Goal: Task Accomplishment & Management: Use online tool/utility

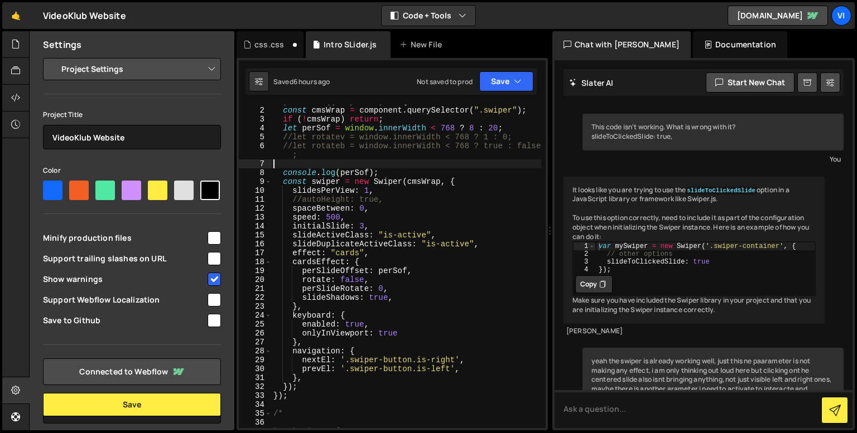
select select "68a466317e60039d124b6900"
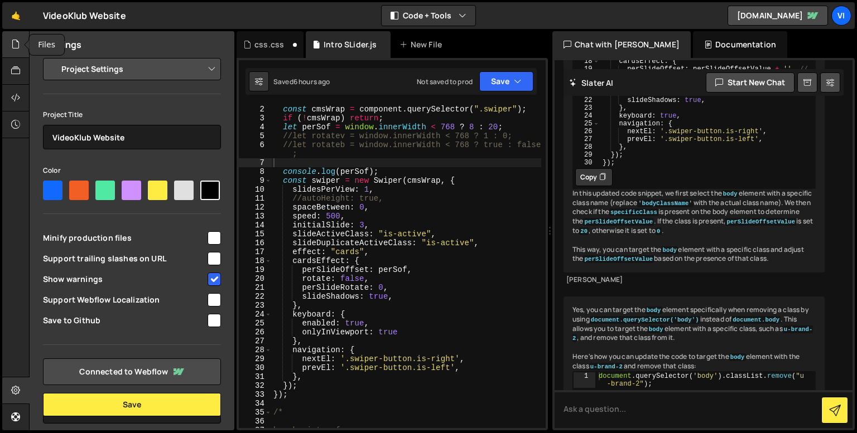
click at [19, 38] on icon at bounding box center [15, 44] width 9 height 12
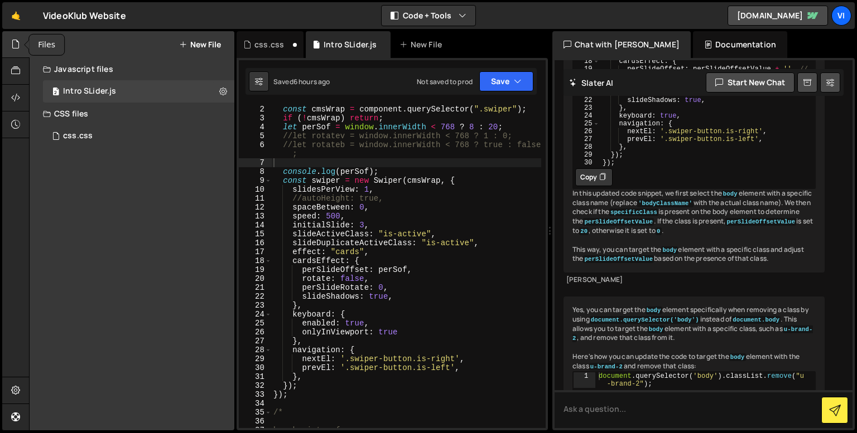
click at [17, 40] on icon at bounding box center [15, 44] width 9 height 12
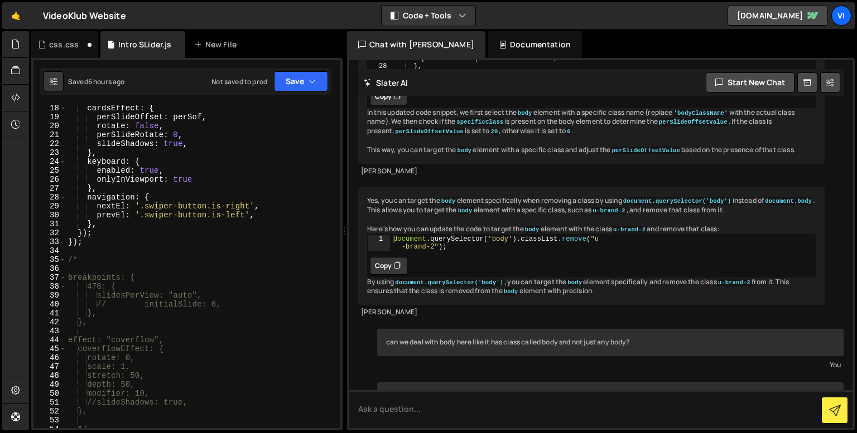
scroll to position [171, 0]
type textarea "/*"
drag, startPoint x: 79, startPoint y: 257, endPoint x: 57, endPoint y: 257, distance: 21.2
click at [57, 257] on div "/* 18 19 20 21 22 23 24 25 26 27 28 29 30 31 32 33 34 35 36 37 38 39 40 41 42 4…" at bounding box center [186, 266] width 307 height 323
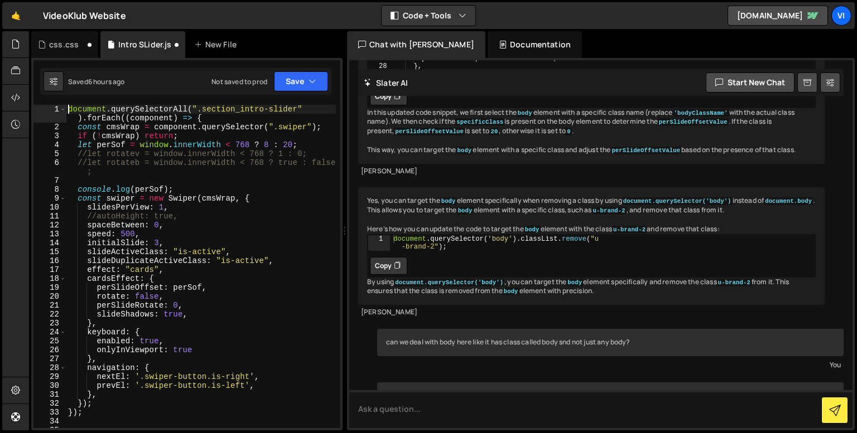
click at [68, 110] on div "document . querySelectorAll ( ".section_intro-slider" ) . forEach (( component …" at bounding box center [201, 280] width 270 height 350
paste textarea "/*"
type textarea "/*document.querySelectorAll(".section_intro-slider").forEach((component) => {"
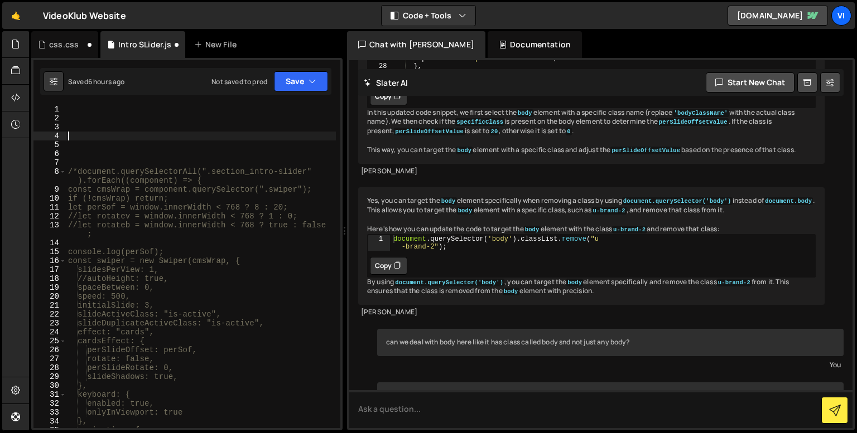
click at [167, 134] on div "/*document.querySelectorAll(".section_intro-slider" ).forEach((component) => { …" at bounding box center [201, 275] width 270 height 341
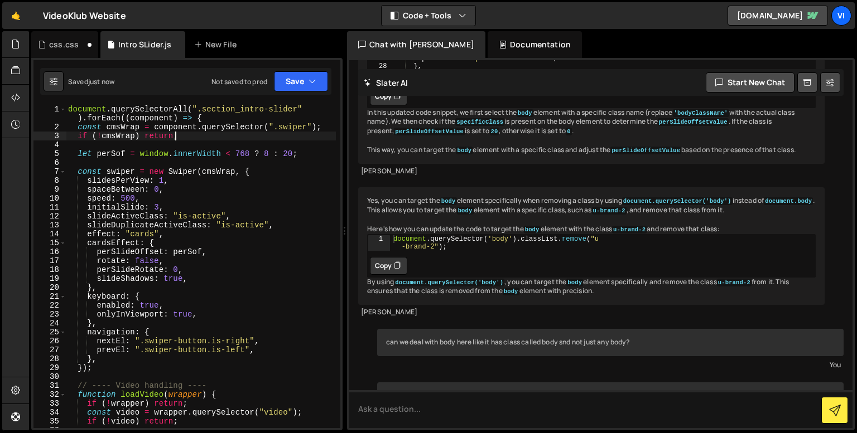
click at [196, 139] on div "document . querySelectorAll ( ".section_intro-slider" ) . forEach (( component …" at bounding box center [201, 280] width 270 height 350
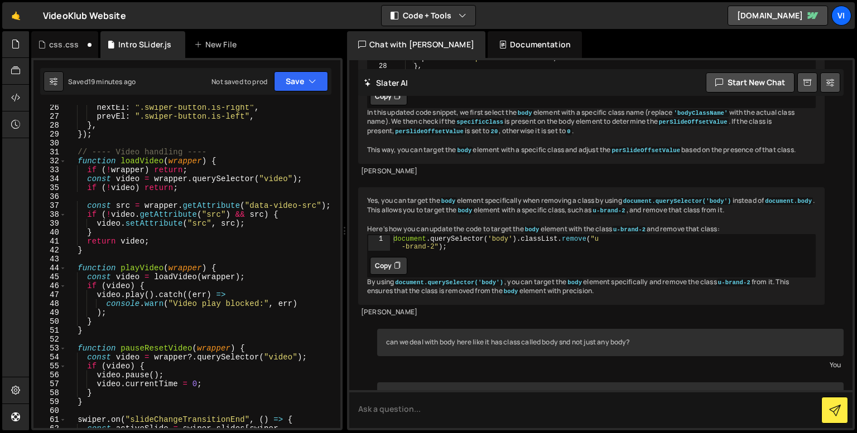
scroll to position [233, 0]
click at [161, 236] on div "nextEl : ".swiper-button.is-right" , prevEl : ".swiper-button.is-left" , } , })…" at bounding box center [201, 278] width 270 height 350
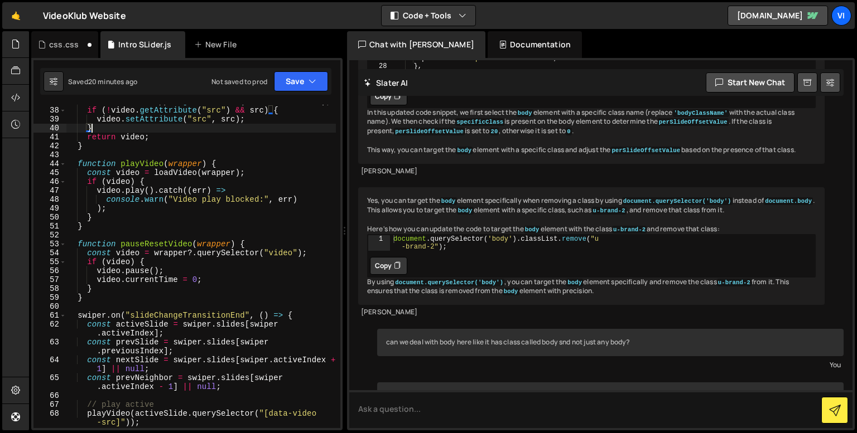
scroll to position [338, 0]
click at [187, 293] on div "const src = wrapper . getAttribute ( "data-video-src" ) ; if ( ! video . getAtt…" at bounding box center [201, 267] width 270 height 341
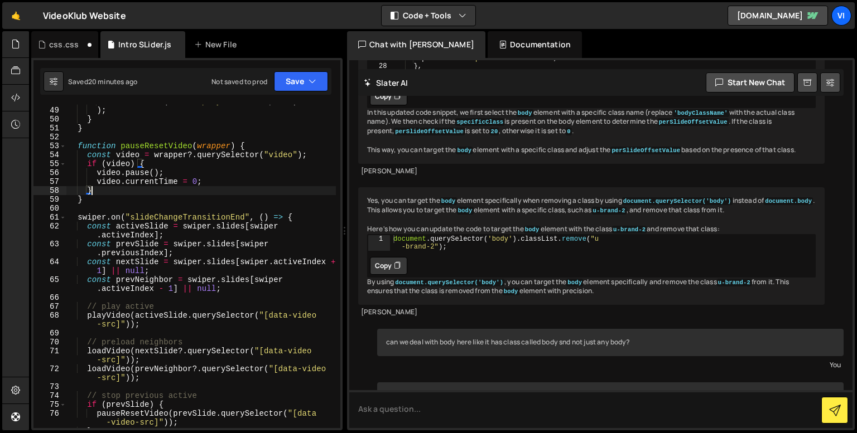
scroll to position [436, 0]
click at [208, 327] on div "console . warn ( "Video play blocked:" , err ) ) ; } } function pauseResetVideo…" at bounding box center [201, 267] width 270 height 341
type textarea "playVideo(activeSlide.querySelector("[data-video-src]"));"
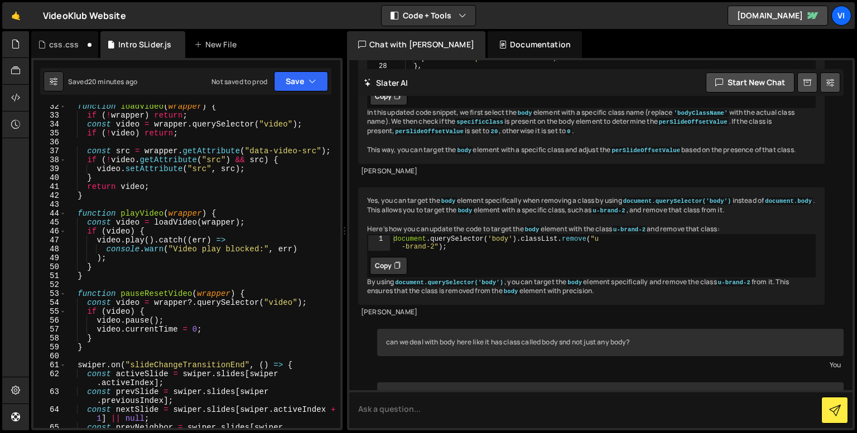
scroll to position [288, 0]
click at [69, 41] on div "css.css" at bounding box center [64, 44] width 30 height 11
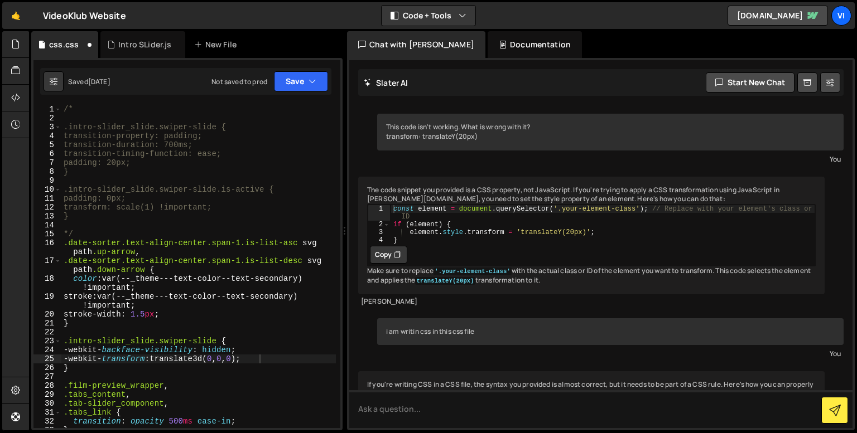
scroll to position [0, 0]
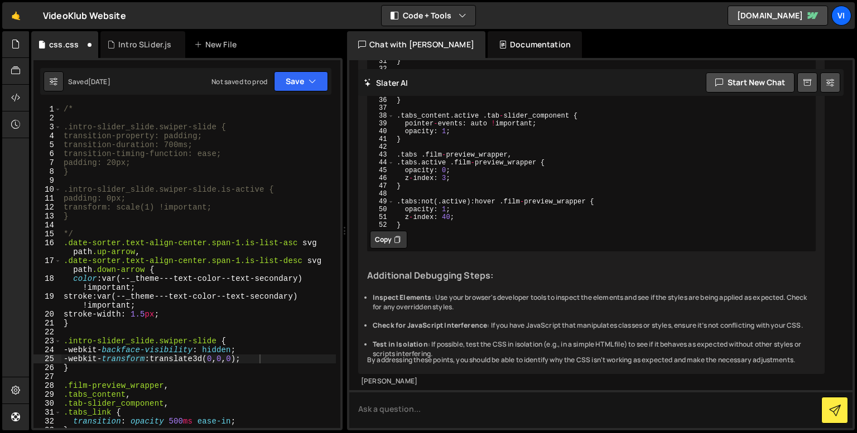
click at [65, 107] on div "/* .intro-slider_slide.swiper-slide { transition-property: padding; transition-…" at bounding box center [198, 275] width 274 height 341
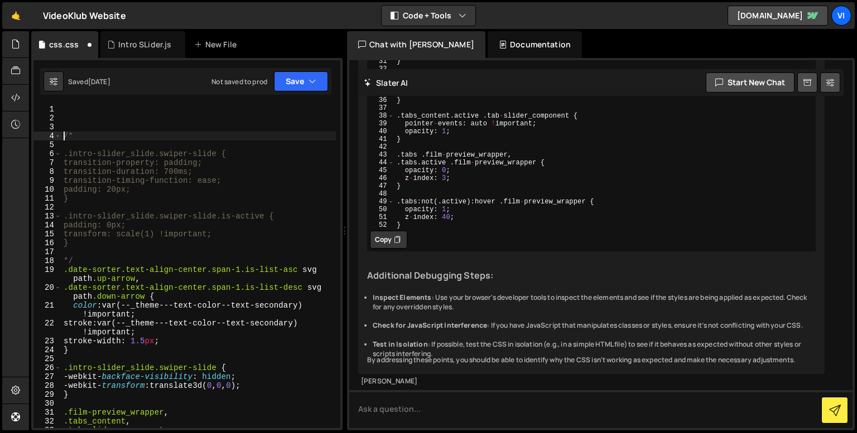
type textarea "/*"
click at [153, 122] on div "/* .intro-slider_slide.swiper-slide { transition-property: padding; transition-…" at bounding box center [198, 275] width 274 height 341
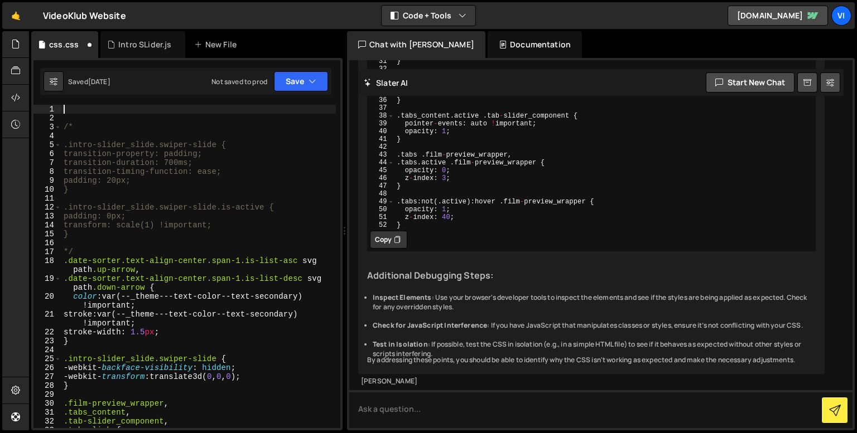
paste textarea "pointer-events: none;"
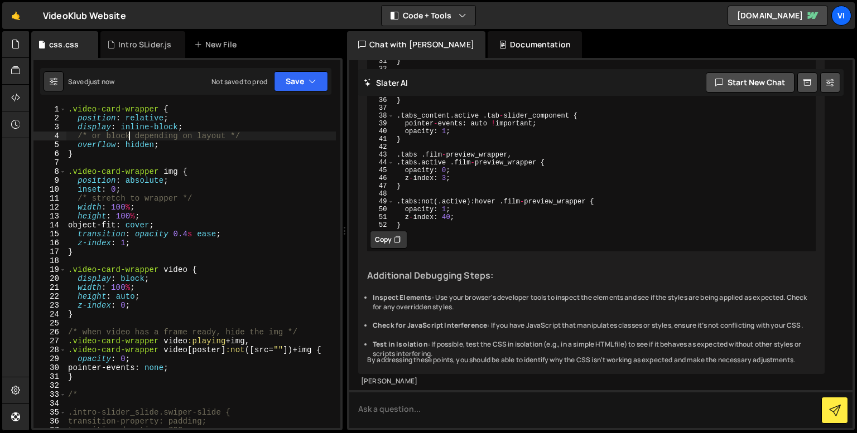
click at [130, 140] on div ".video-card-wrapper { position : relative ; display : inline-block ; /* or bloc…" at bounding box center [201, 275] width 270 height 341
type textarea "/* or block depending on layout */"
click at [117, 165] on div ".video-card-wrapper { position : relative ; display : inline-block ; /* or bloc…" at bounding box center [201, 275] width 270 height 341
click at [126, 186] on div ".video-card-wrapper { position : relative ; display : inline-block ; /* or bloc…" at bounding box center [201, 275] width 270 height 341
click at [203, 173] on div ".video-card-wrapper { position : relative ; display : inline-block ; /* or bloc…" at bounding box center [201, 275] width 270 height 341
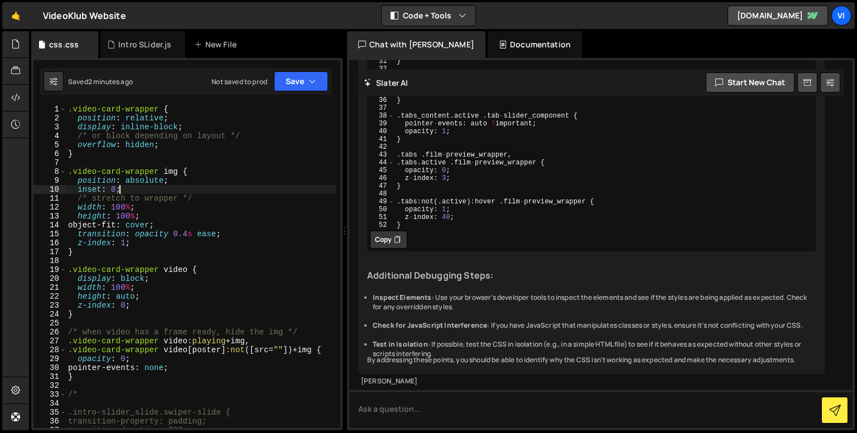
type textarea ".video-card-wrapper img {"
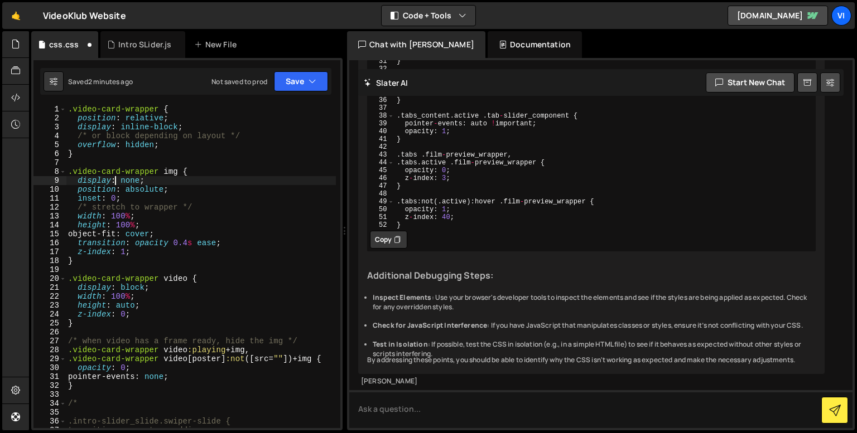
scroll to position [14, 0]
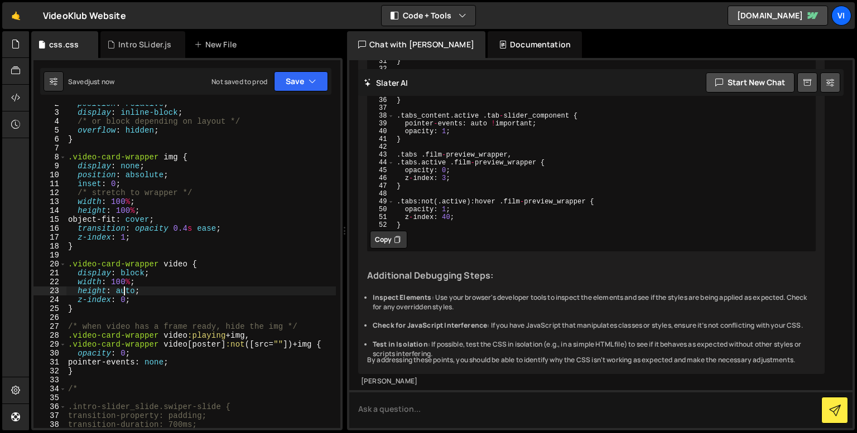
click at [125, 291] on div "position : relative ; display : inline-block ; /* or block depending on layout …" at bounding box center [201, 269] width 270 height 341
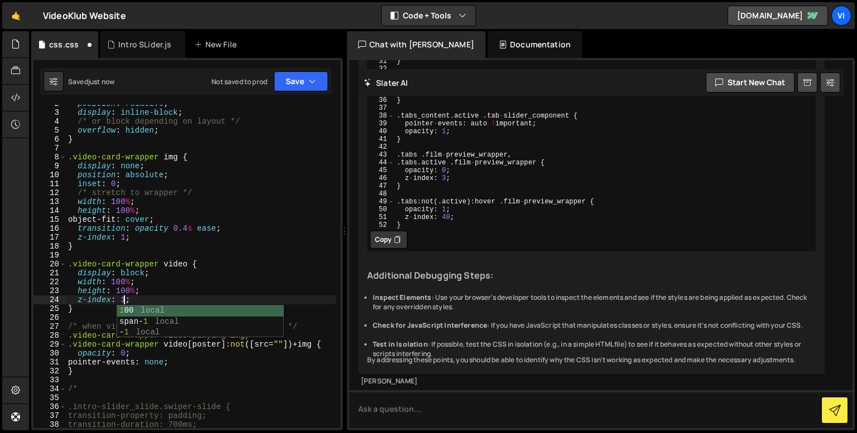
scroll to position [0, 3]
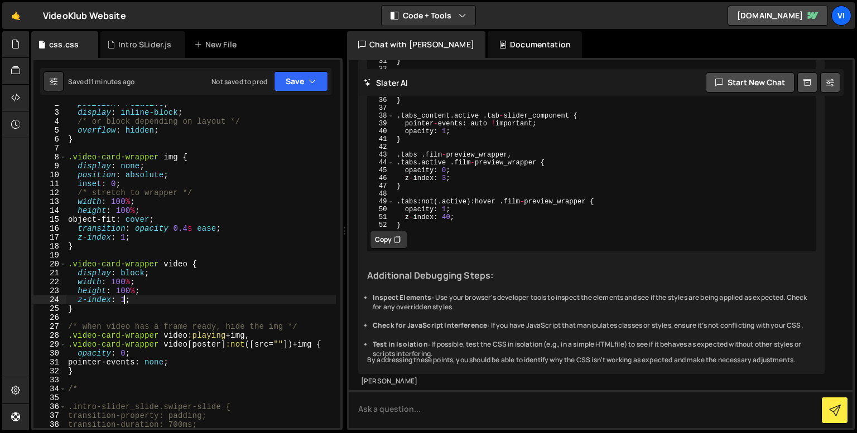
click at [181, 287] on div "position : relative ; display : inline-block ; /* or block depending on layout …" at bounding box center [201, 269] width 270 height 341
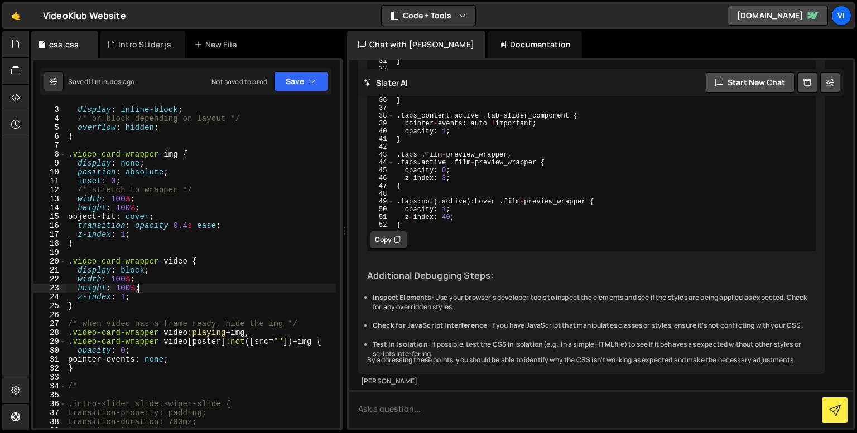
scroll to position [21, 0]
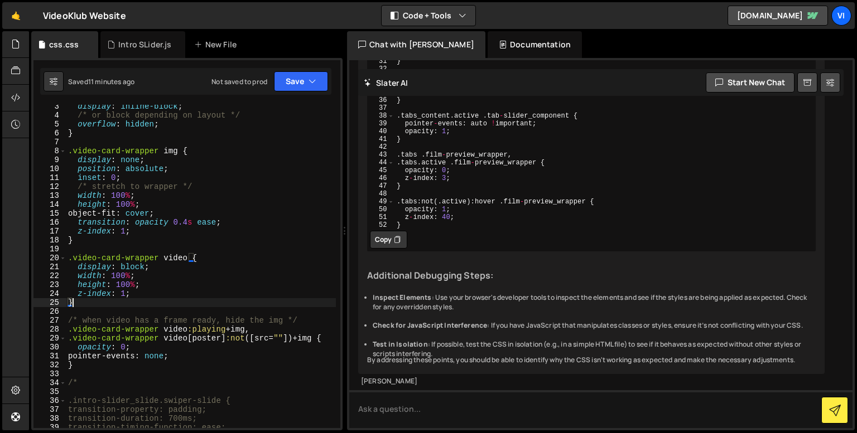
click at [115, 303] on div "display : inline-block ; /* or block depending on layout */ overflow : hidden ;…" at bounding box center [201, 272] width 270 height 341
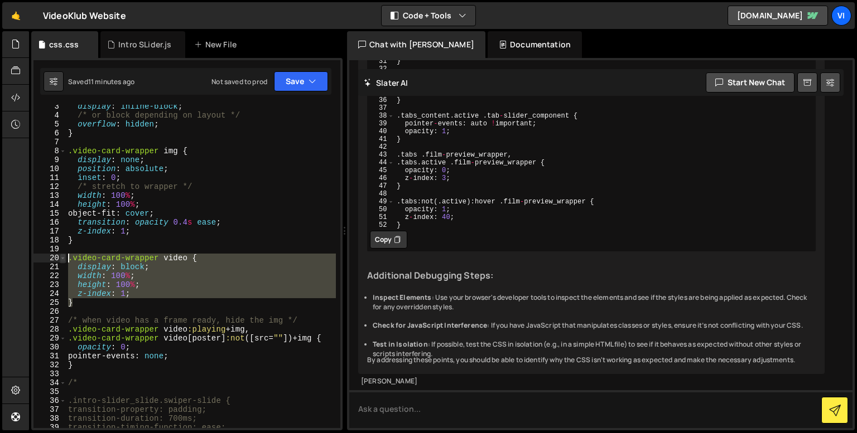
drag, startPoint x: 115, startPoint y: 303, endPoint x: 65, endPoint y: 258, distance: 67.9
click at [65, 258] on div "} 3 4 5 6 7 8 9 10 11 12 13 14 15 16 17 18 19 20 21 22 23 24 25 26 27 28 29 30 …" at bounding box center [186, 266] width 307 height 323
type textarea ".video-card-wrapper video { display: block;"
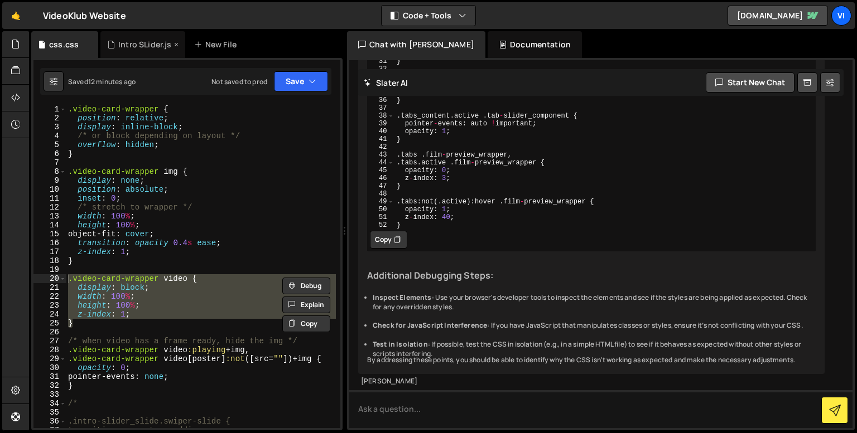
click at [147, 35] on div "Intro SLider.js" at bounding box center [142, 44] width 85 height 27
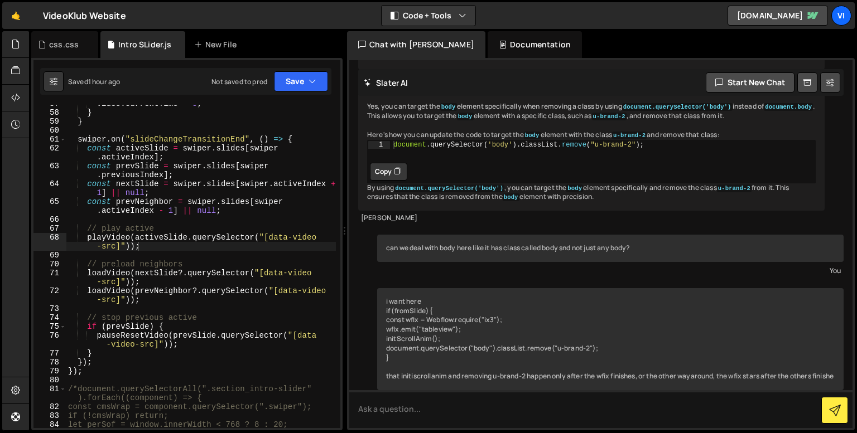
scroll to position [516, 0]
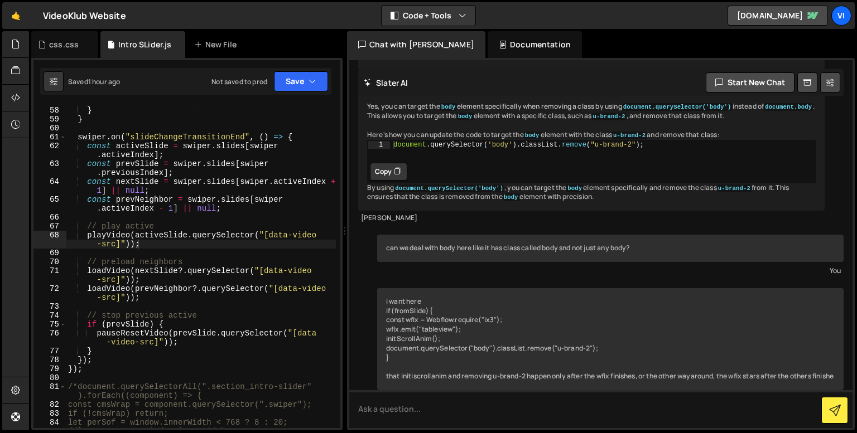
click at [176, 355] on div "video . currentTime = 0 ; } } swiper . on ( "slideChangeTransitionEnd" , ( ) =>…" at bounding box center [201, 267] width 270 height 341
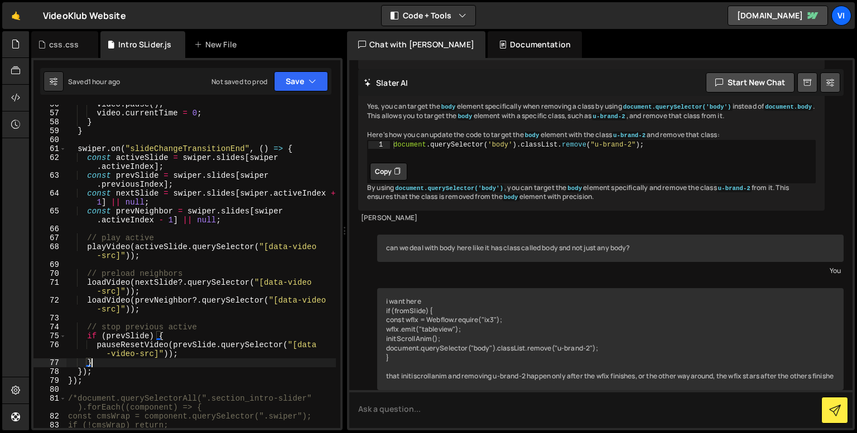
scroll to position [514, 0]
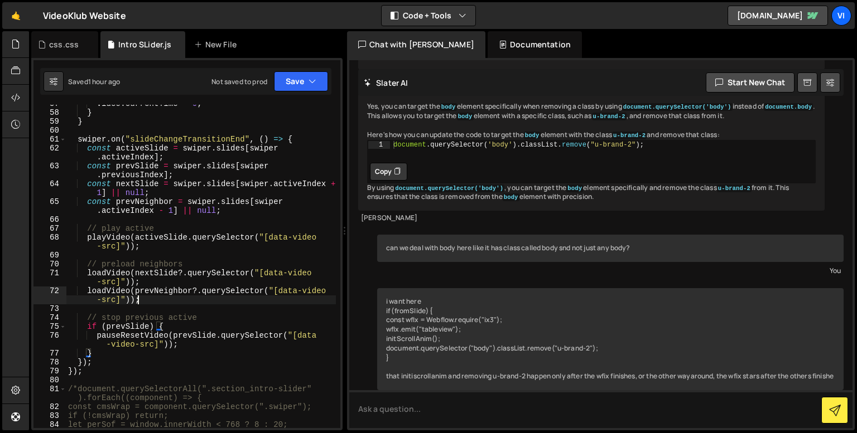
click at [205, 302] on div "video . currentTime = 0 ; } } swiper . on ( "slideChangeTransitionEnd" , ( ) =>…" at bounding box center [201, 269] width 270 height 341
drag, startPoint x: 174, startPoint y: 302, endPoint x: 78, endPoint y: 288, distance: 97.4
click at [78, 288] on div "video . currentTime = 0 ; } } swiper . on ( "slideChangeTransitionEnd" , ( ) =>…" at bounding box center [201, 269] width 270 height 341
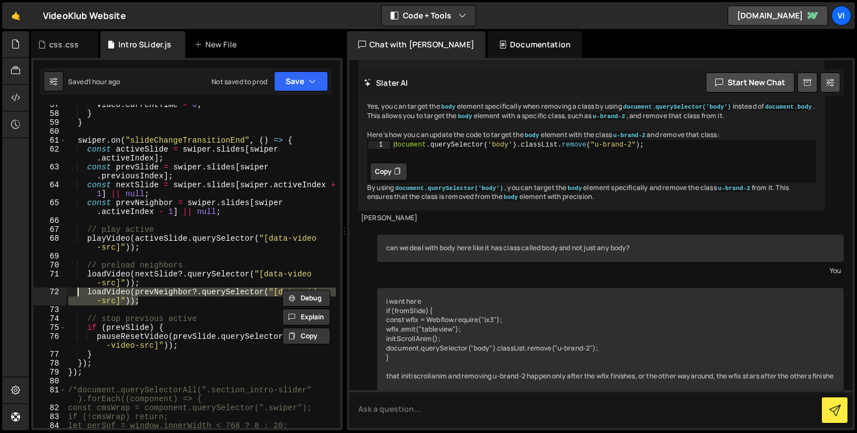
scroll to position [512, 0]
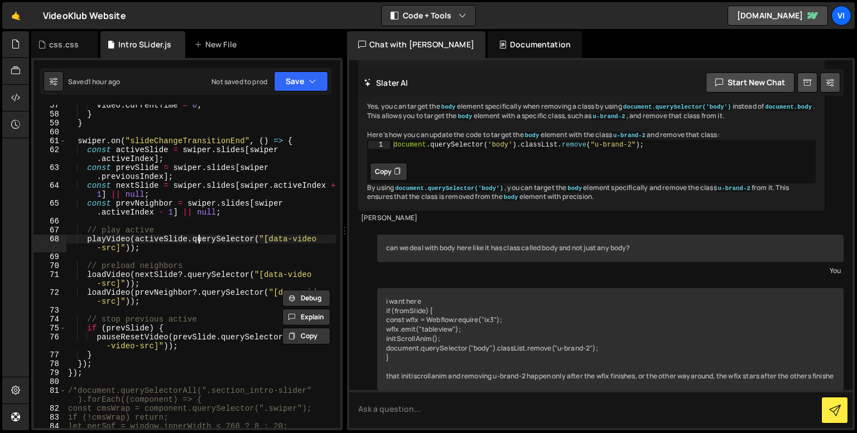
click at [198, 241] on div "video . currentTime = 0 ; } } swiper . on ( "slideChangeTransitionEnd" , ( ) =>…" at bounding box center [201, 271] width 270 height 341
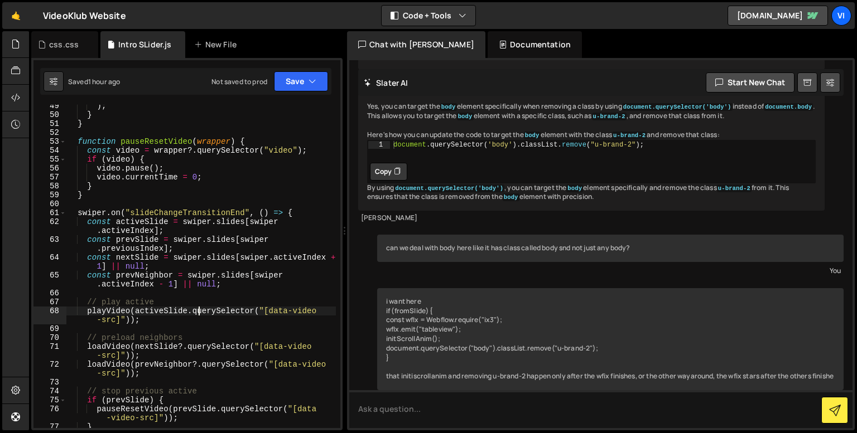
scroll to position [440, 0]
click at [236, 152] on div ") ; } } function pauseResetVideo ( wrapper ) { const video = wrapper ?. querySe…" at bounding box center [201, 272] width 270 height 341
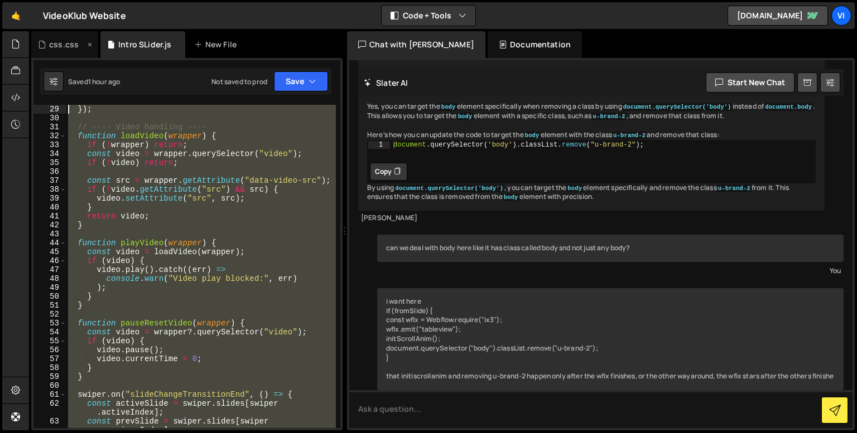
scroll to position [0, 0]
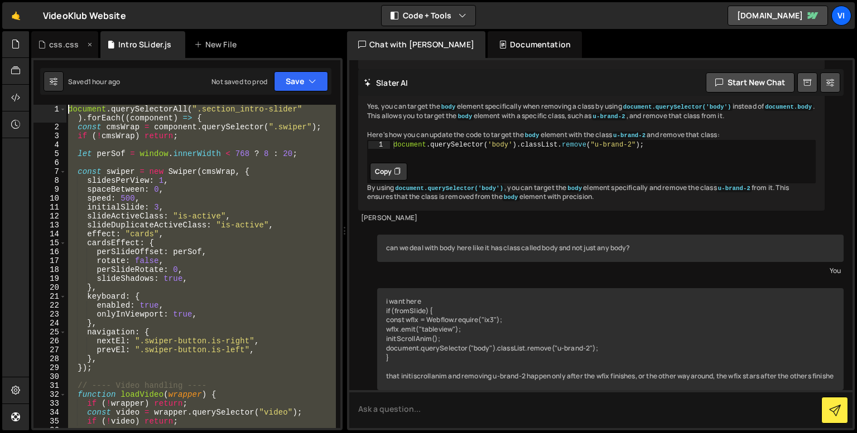
drag, startPoint x: 101, startPoint y: 312, endPoint x: 59, endPoint y: 38, distance: 277.1
click at [59, 38] on div "Debug Explain Copy css.css Intro SLider.js New File Saved 1 hour ago Not saved …" at bounding box center [186, 231] width 311 height 400
type textarea "document.querySelectorAll(".section_intro-slider").forEach((component) => { con…"
paste textarea
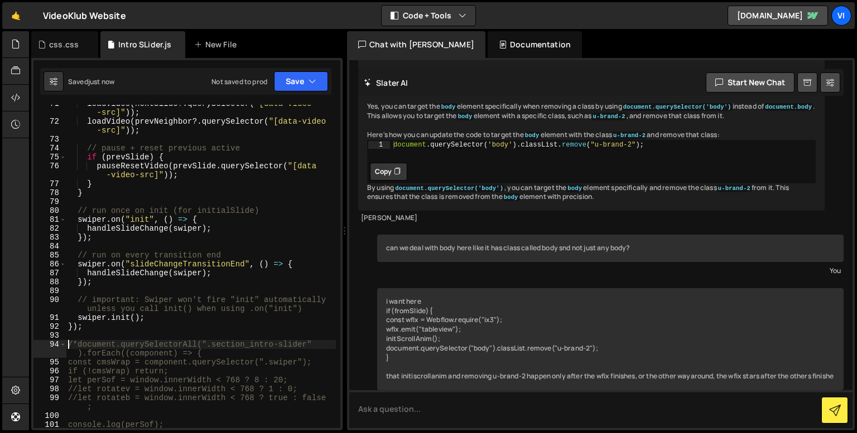
scroll to position [689, 0]
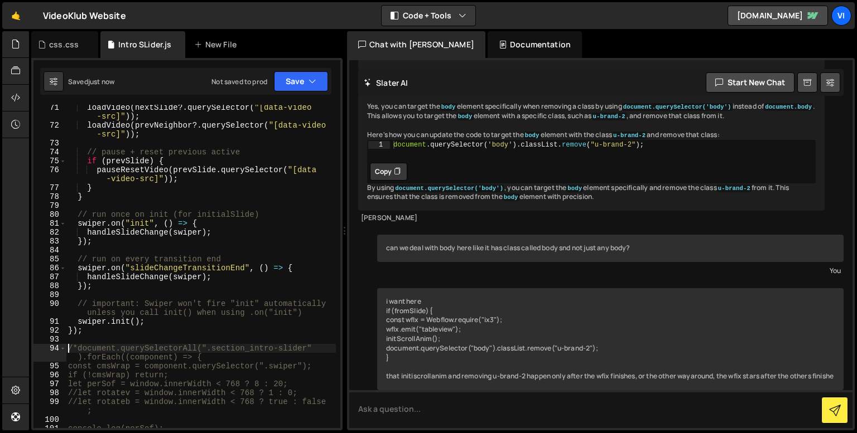
type textarea "/*document.querySelectorAll(".section_intro-slider").forEach((component) => {"
click at [77, 43] on div "css.css" at bounding box center [64, 44] width 30 height 11
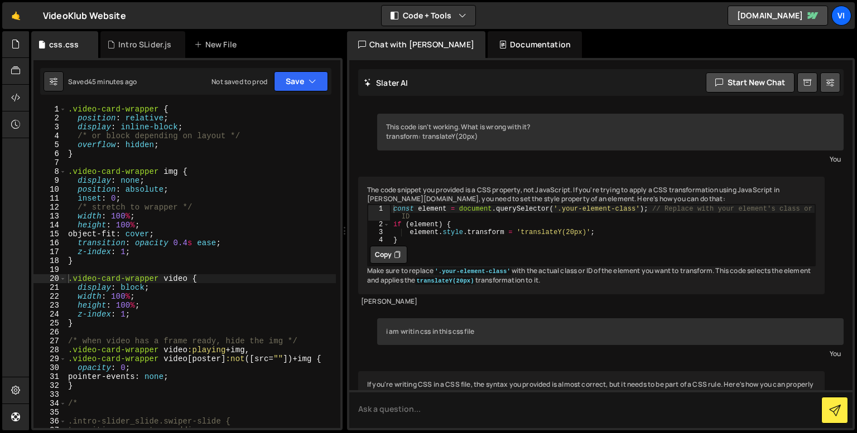
scroll to position [6601, 0]
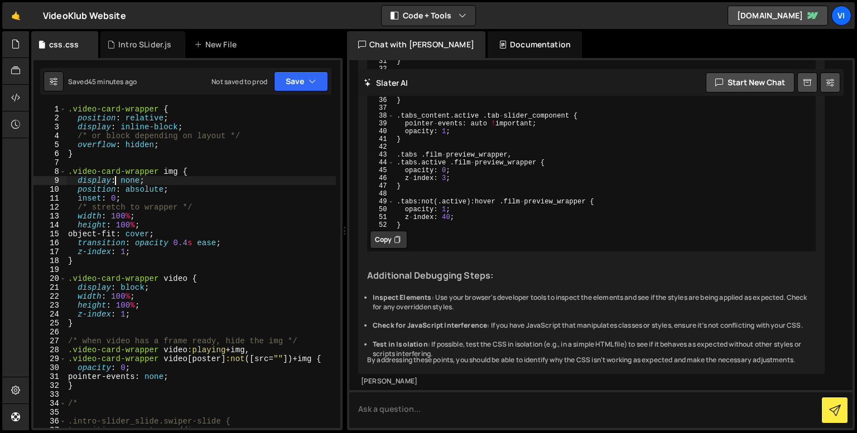
click at [115, 181] on div ".video-card-wrapper { position : relative ; display : inline-block ; /* or bloc…" at bounding box center [201, 275] width 270 height 341
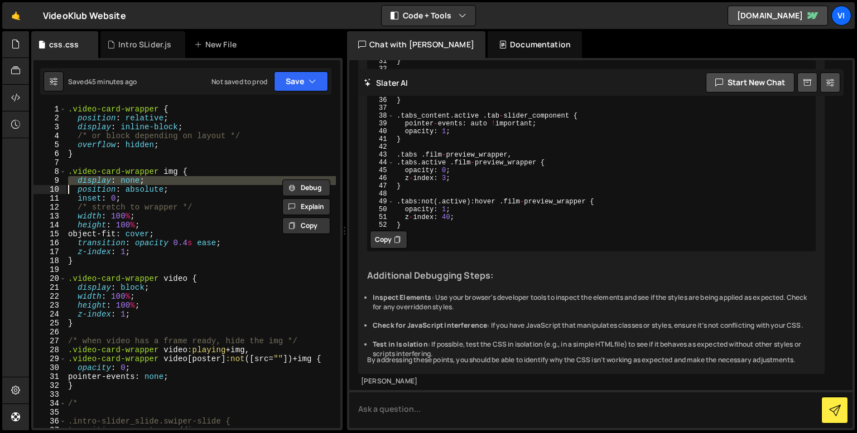
click at [115, 181] on div ".video-card-wrapper { position : relative ; display : inline-block ; /* or bloc…" at bounding box center [201, 275] width 270 height 341
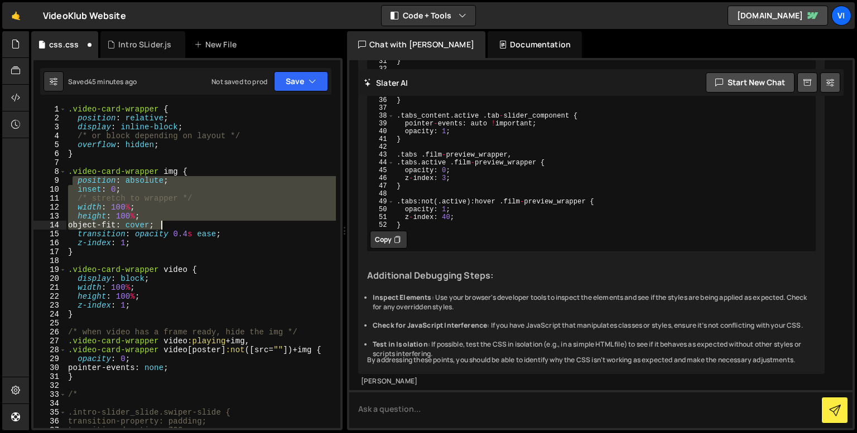
drag, startPoint x: 72, startPoint y: 182, endPoint x: 172, endPoint y: 228, distance: 109.6
click at [172, 228] on div ".video-card-wrapper { position : relative ; display : inline-block ; /* or bloc…" at bounding box center [201, 275] width 270 height 341
type textarea "height: 100%; object-fit: cover;"
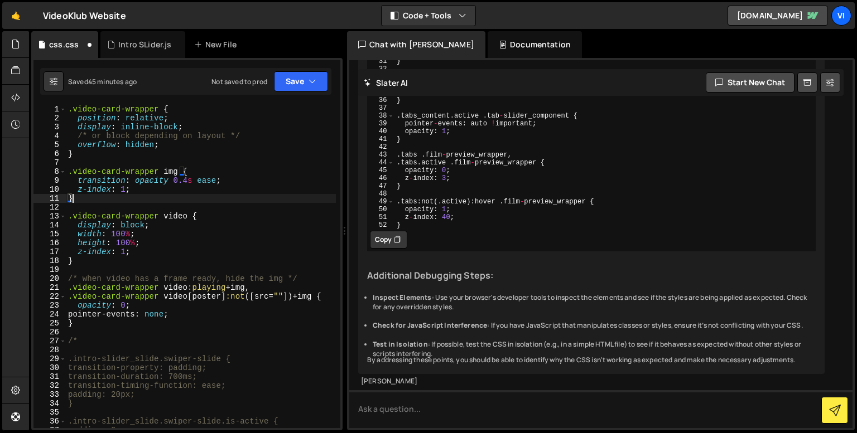
click at [112, 197] on div ".video-card-wrapper { position : relative ; display : inline-block ; /* or bloc…" at bounding box center [201, 275] width 270 height 341
click at [107, 192] on div ".video-card-wrapper { position : relative ; display : inline-block ; /* or bloc…" at bounding box center [201, 275] width 270 height 341
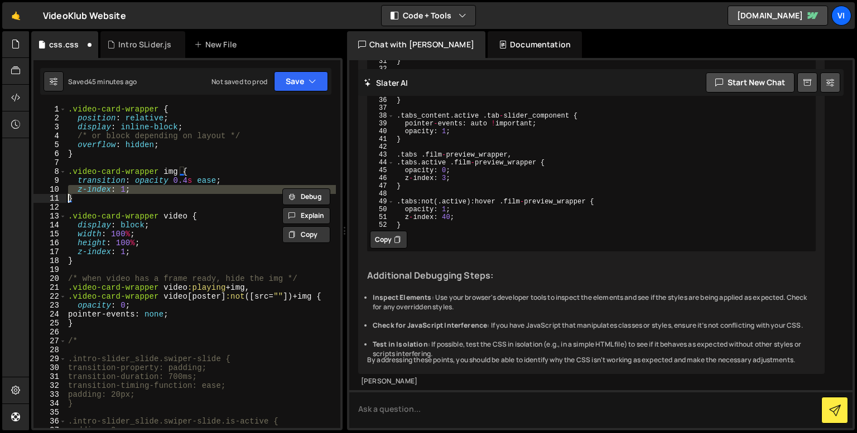
type textarea "}"
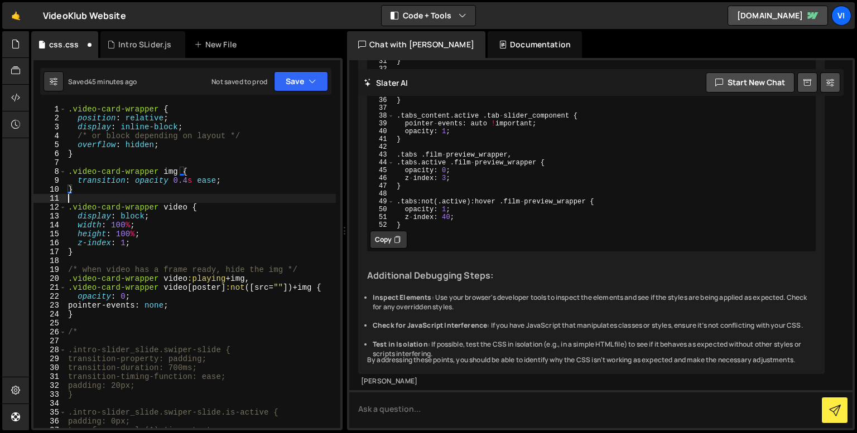
click at [108, 199] on div ".video-card-wrapper { position : relative ; display : inline-block ; /* or bloc…" at bounding box center [201, 275] width 270 height 341
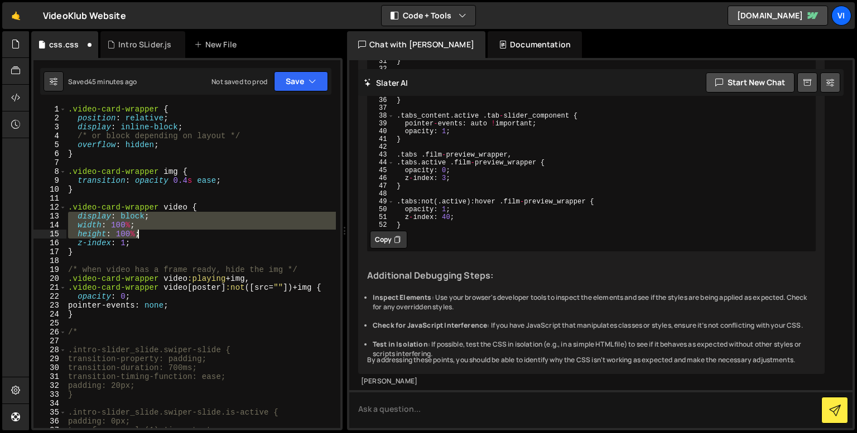
drag, startPoint x: 70, startPoint y: 219, endPoint x: 142, endPoint y: 234, distance: 73.6
click at [142, 234] on div ".video-card-wrapper { position : relative ; display : inline-block ; /* or bloc…" at bounding box center [201, 275] width 270 height 341
type textarea "width: 100%; height: 100%;"
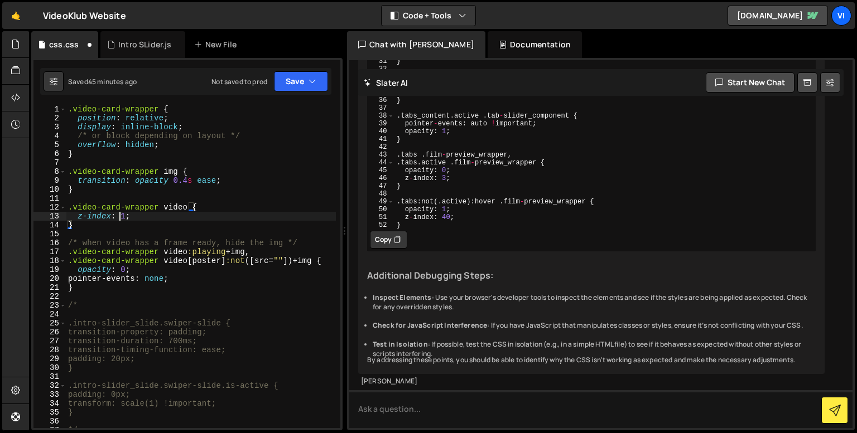
click at [120, 214] on div ".video-card-wrapper { position : relative ; display : inline-block ; /* or bloc…" at bounding box center [201, 280] width 270 height 350
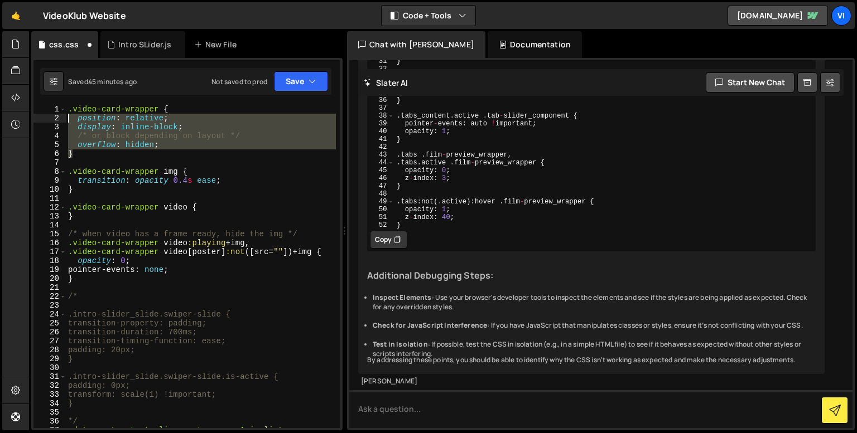
drag, startPoint x: 85, startPoint y: 152, endPoint x: 64, endPoint y: 117, distance: 41.5
click at [64, 117] on div "} 1 2 3 4 5 6 7 8 9 10 11 12 13 14 15 16 17 18 19 20 21 22 23 24 25 26 27 28 29…" at bounding box center [186, 266] width 307 height 323
type textarea "position: relative; display: inline-block;"
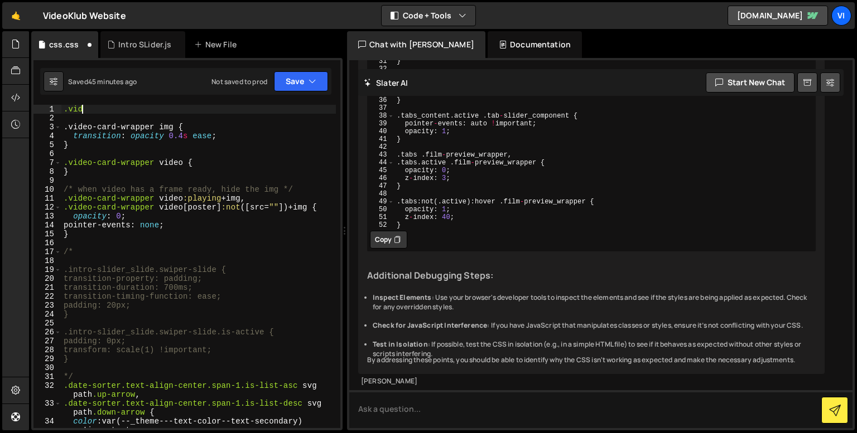
type textarea "."
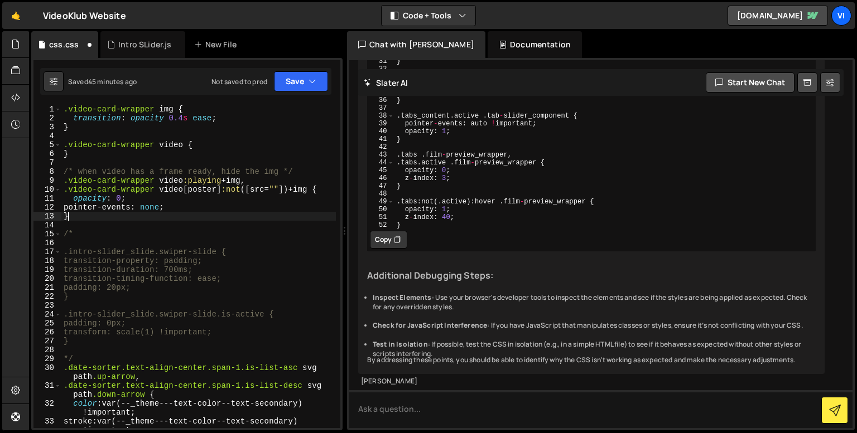
click at [120, 220] on div ".video-card-wrapper img { transition : opacity 0.4 s ease ; } .video-card-wrapp…" at bounding box center [198, 275] width 274 height 341
click at [243, 214] on div ".video-card-wrapper img { transition : opacity 0.4 s ease ; } .video-card-wrapp…" at bounding box center [198, 275] width 274 height 341
click at [220, 207] on div ".video-card-wrapper img { transition : opacity 0.4 s ease ; } .video-card-wrapp…" at bounding box center [198, 275] width 274 height 341
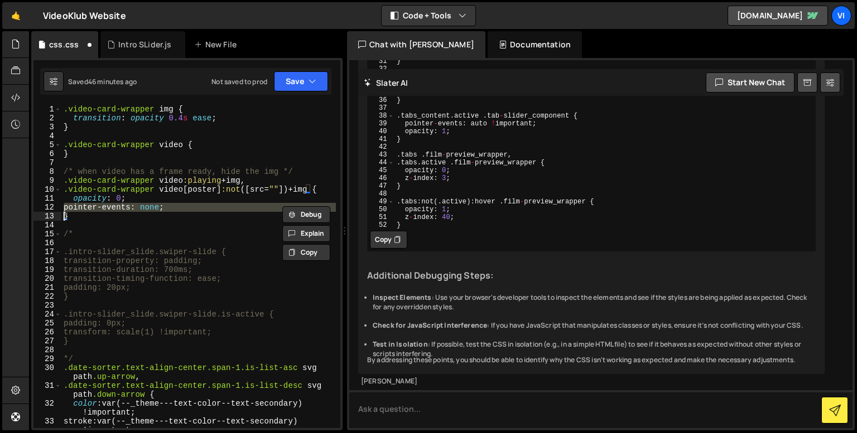
type textarea "}"
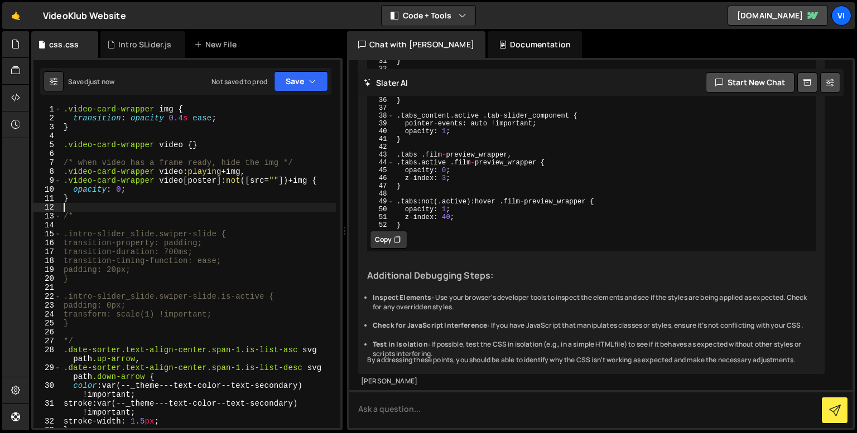
click at [184, 147] on div ".video-card-wrapper img { transition : opacity 0.4 s ease ; } .video-card-wrapp…" at bounding box center [198, 275] width 274 height 341
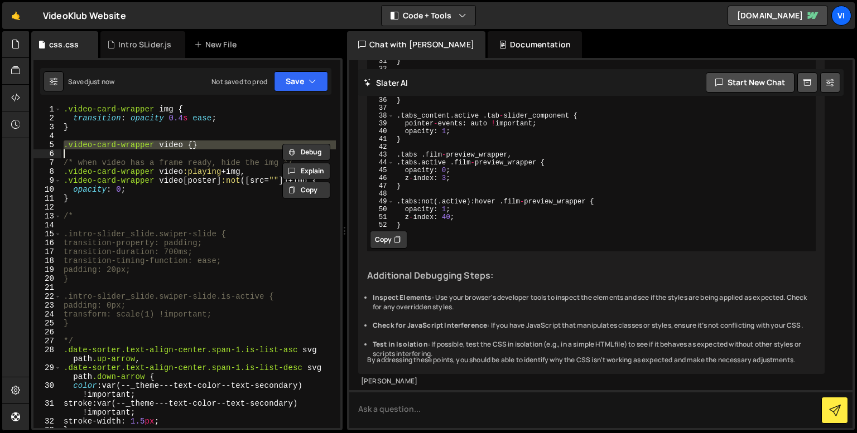
click at [184, 147] on div ".video-card-wrapper img { transition : opacity 0.4 s ease ; } .video-card-wrapp…" at bounding box center [198, 275] width 274 height 341
type textarea ".video-card-wrapper video {}"
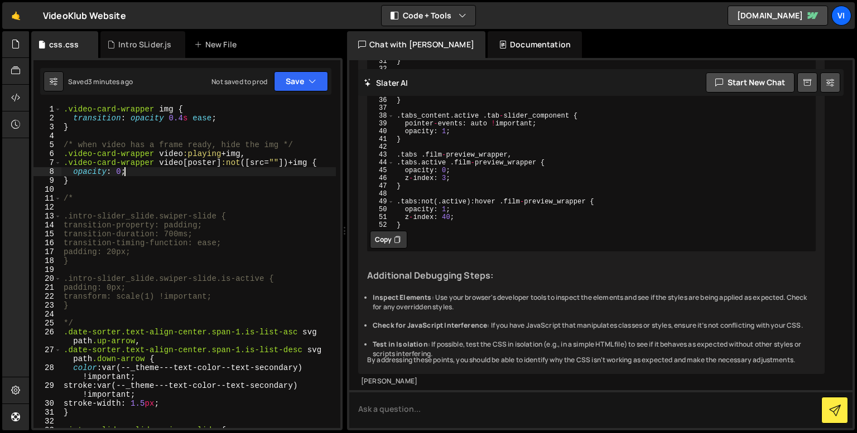
click at [124, 170] on div ".video-card-wrapper img { transition : opacity 0.4 s ease ; } /* when video has…" at bounding box center [198, 275] width 274 height 341
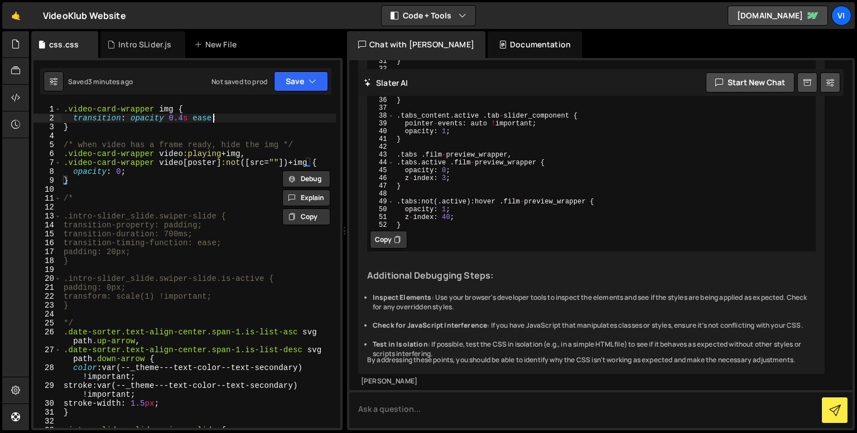
click at [234, 114] on div ".video-card-wrapper img { transition : opacity 0.4 s ease ; } /* when video has…" at bounding box center [198, 275] width 274 height 341
click at [222, 105] on div ".video-card-wrapper img { transition : opacity 0.4 s ease ; } /* when video has…" at bounding box center [198, 275] width 274 height 341
type textarea ".video-card-wrapper img {"
paste textarea
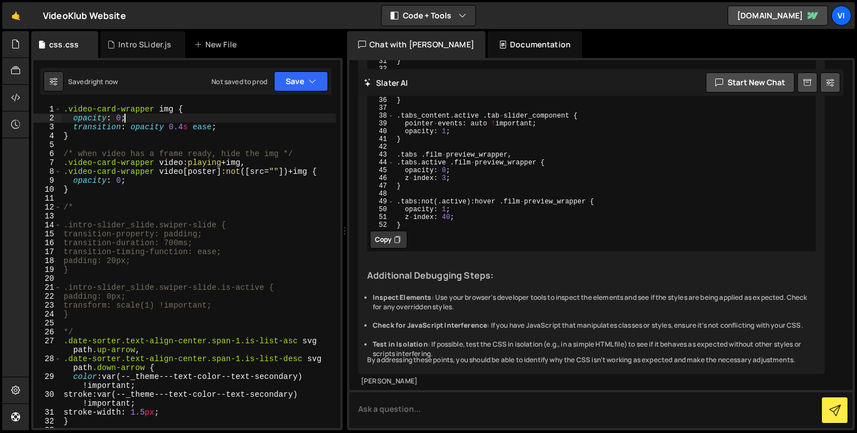
type textarea "opacity: 0;"
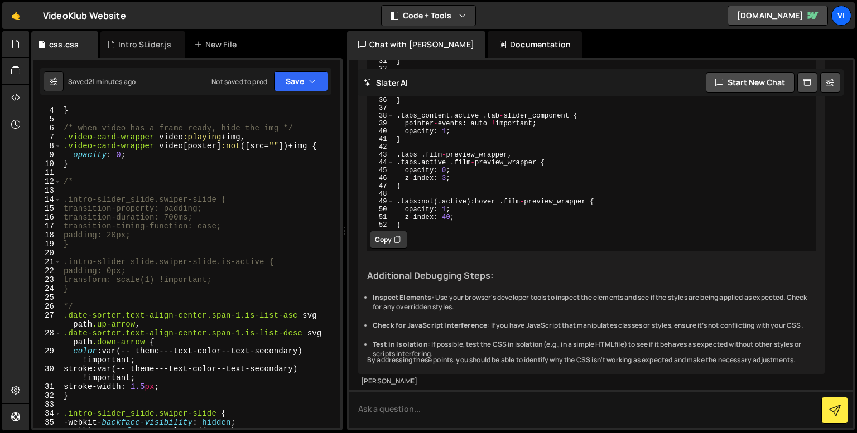
scroll to position [26, 0]
click at [134, 44] on div "Intro SLider.js" at bounding box center [144, 44] width 53 height 11
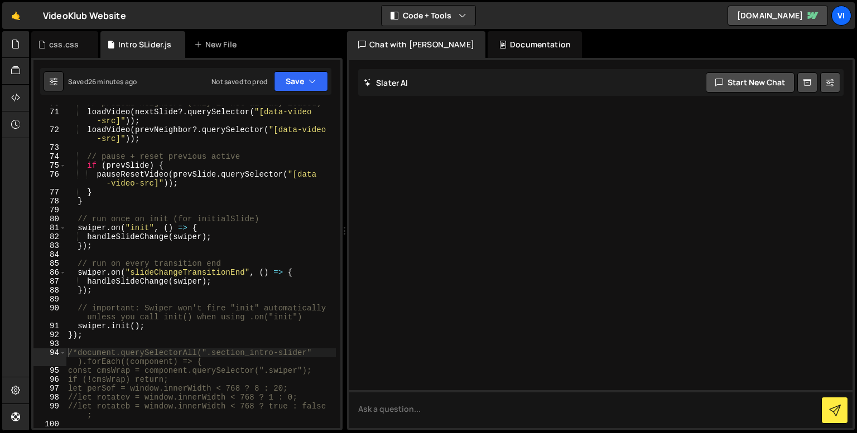
scroll to position [684, 0]
click at [120, 235] on div "// preload neighbors (only if not already loaded) loadVideo ( nextSlide ?. quer…" at bounding box center [201, 269] width 270 height 341
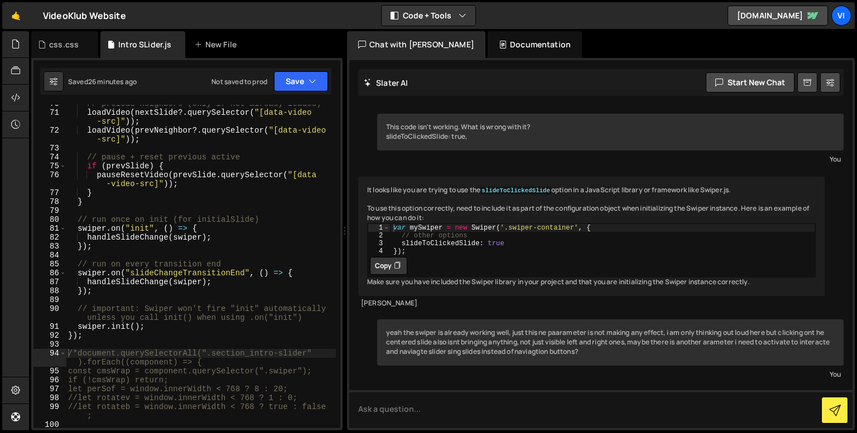
click at [133, 235] on div "// preload neighbors (only if not already loaded) loadVideo ( nextSlide ?. quer…" at bounding box center [201, 269] width 270 height 341
type textarea "handleSlideChange(swiper); });"
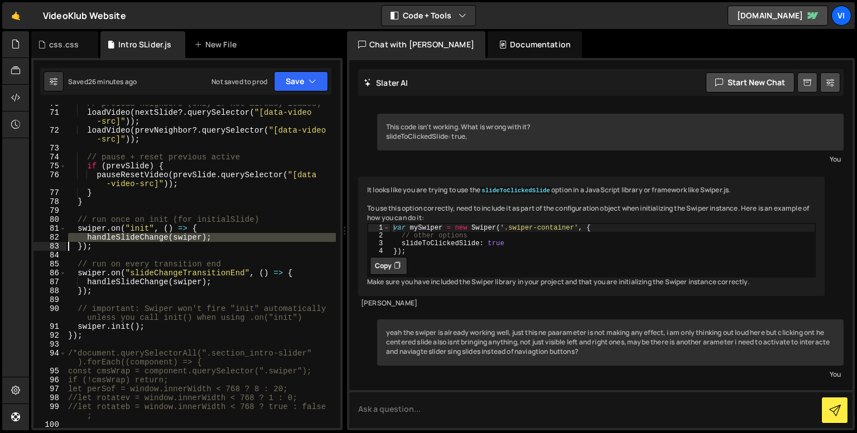
scroll to position [13685, 0]
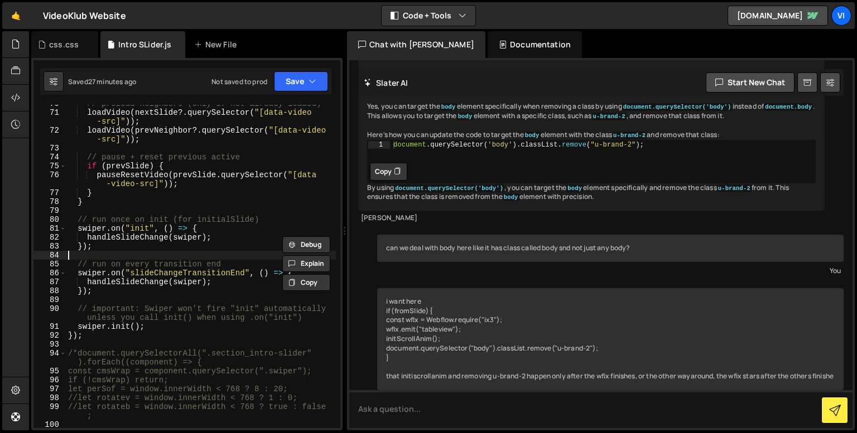
click at [145, 257] on div "// preload neighbors (only if not already loaded) loadVideo ( nextSlide ?. quer…" at bounding box center [201, 269] width 270 height 341
click at [172, 291] on div "// preload neighbors (only if not already loaded) loadVideo ( nextSlide ?. quer…" at bounding box center [201, 269] width 270 height 341
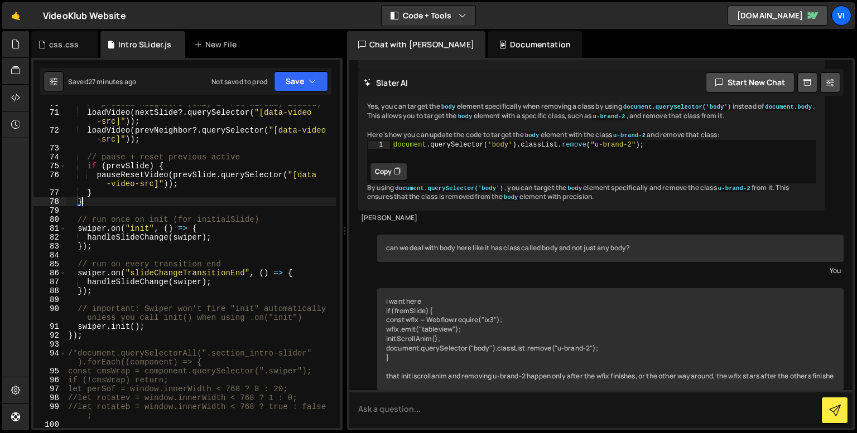
click at [144, 200] on div "// preload neighbors (only if not already loaded) loadVideo ( nextSlide ?. quer…" at bounding box center [201, 269] width 270 height 341
type textarea "}"
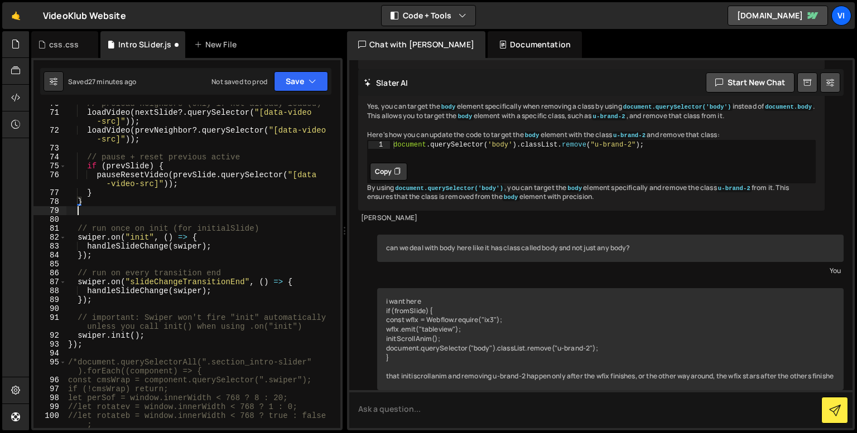
paste textarea
type textarea "}"
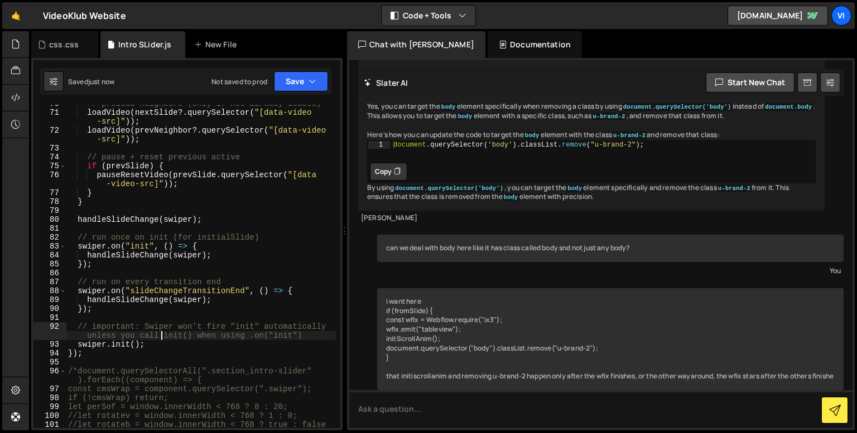
click at [161, 332] on div "// preload neighbors (only if not already loaded) loadVideo ( nextSlide ?. quer…" at bounding box center [201, 274] width 270 height 350
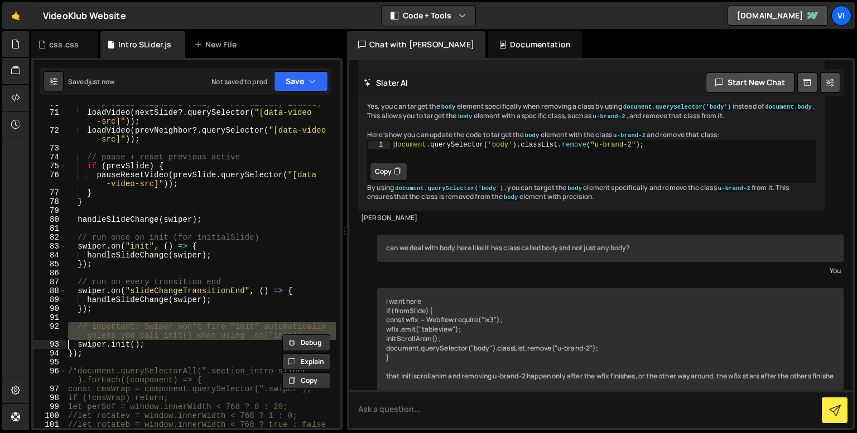
click at [161, 332] on div "// preload neighbors (only if not already loaded) loadVideo ( nextSlide ?. quer…" at bounding box center [201, 274] width 270 height 350
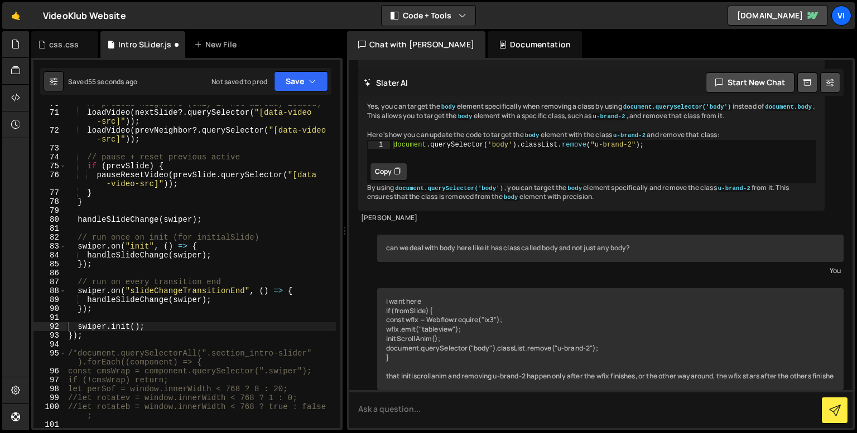
click at [271, 297] on div "// preload neighbors (only if not already loaded) loadVideo ( nextSlide ?. quer…" at bounding box center [201, 269] width 270 height 341
type textarea "handleSlideChange(swiper);"
